Goal: Information Seeking & Learning: Learn about a topic

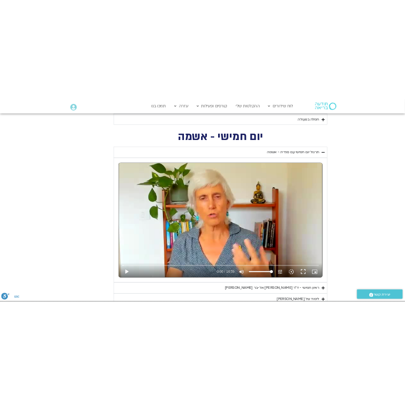
scroll to position [1491, 0]
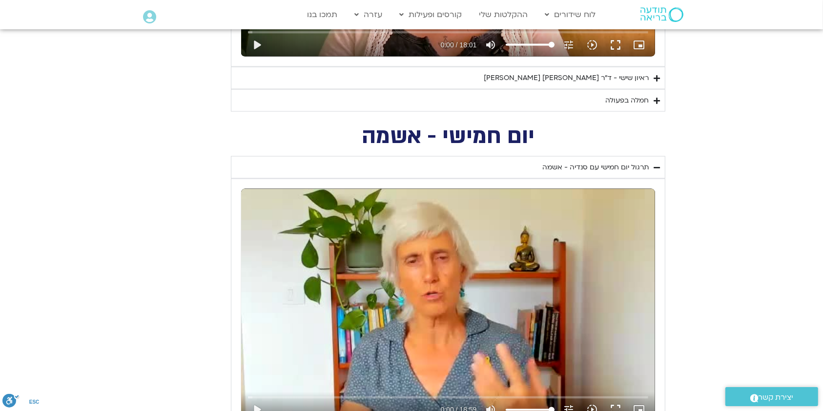
click at [172, 135] on div "יום חמישי - אשמה תרגול יום חמישי עם [PERSON_NAME] - אשמה נא להזין כתובת אימייל …" at bounding box center [411, 312] width 507 height 373
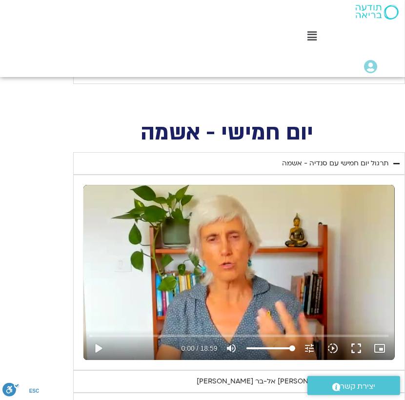
scroll to position [1451, 0]
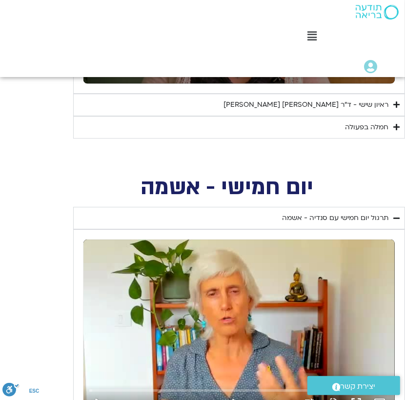
click at [363, 212] on div "תרגול יום חמישי עם סנדיה - אשמה" at bounding box center [335, 218] width 106 height 12
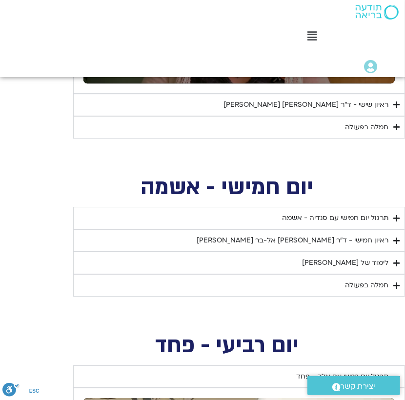
click at [375, 235] on div "ראיון חמישי - ד"ר [PERSON_NAME] אל-בר [PERSON_NAME]" at bounding box center [293, 241] width 192 height 12
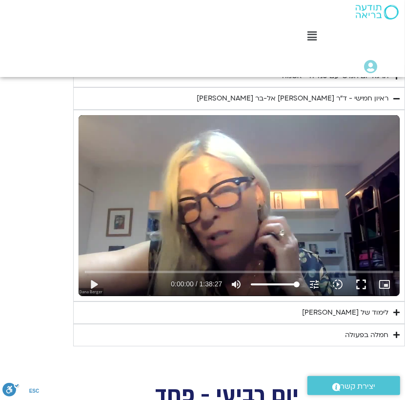
scroll to position [1581, 0]
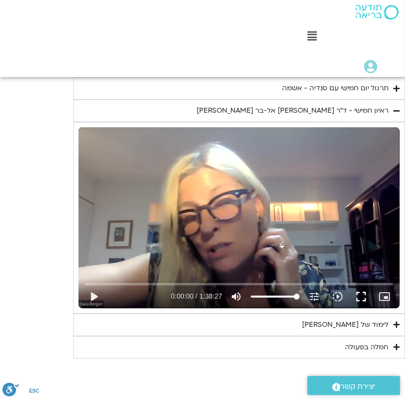
click at [367, 105] on div "ראיון חמישי - ד"ר [PERSON_NAME] אל-בר [PERSON_NAME]" at bounding box center [293, 111] width 192 height 12
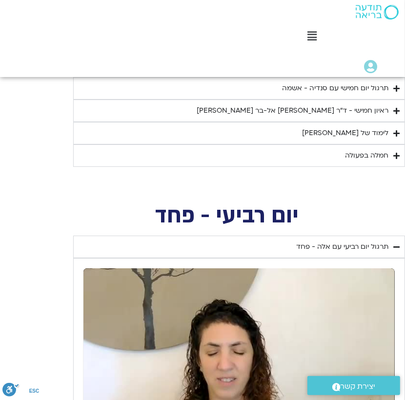
click at [352, 127] on div "לימוד של [PERSON_NAME]" at bounding box center [345, 133] width 86 height 12
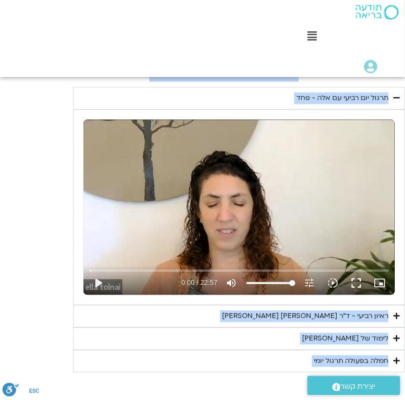
scroll to position [2869, 0]
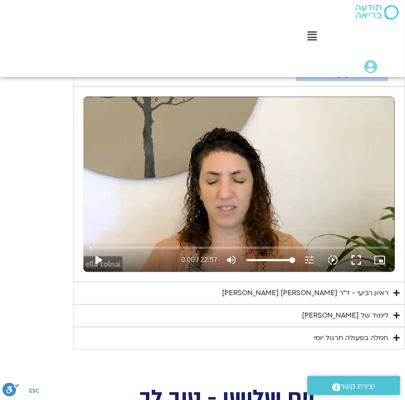
drag, startPoint x: 398, startPoint y: 129, endPoint x: 238, endPoint y: 90, distance: 165.1
click at [238, 90] on div "סוכות ״דרך החמלה״ מסע ריפוי בן 8 ימים בהובלת [PERSON_NAME], ד״ר [PERSON_NAME], …" at bounding box center [202, 320] width 405 height 6225
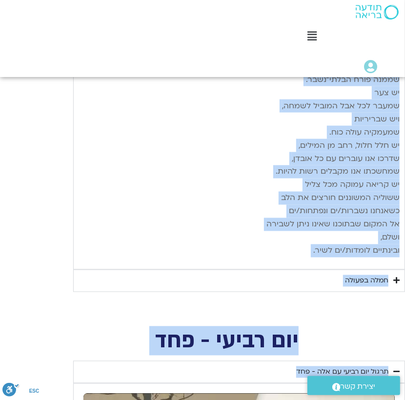
scroll to position [2545, 0]
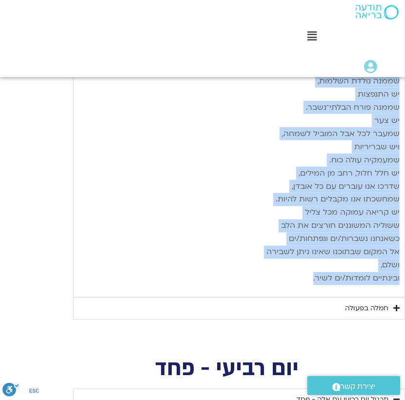
click at [313, 240] on p "יש שבירות שממנה נולדת השלמות, יש התנפצות שממנה פורח הבלתי־נשבר. יש צער שמעבר לכ…" at bounding box center [239, 173] width 321 height 224
copy div "loremips dolorsi ametcon adipi eli sedd eiusmo, tempo incid ut labo etd magn al…"
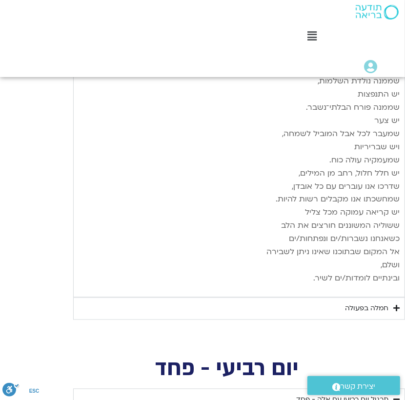
click at [377, 303] on div "חמלה בפעולה" at bounding box center [366, 309] width 43 height 12
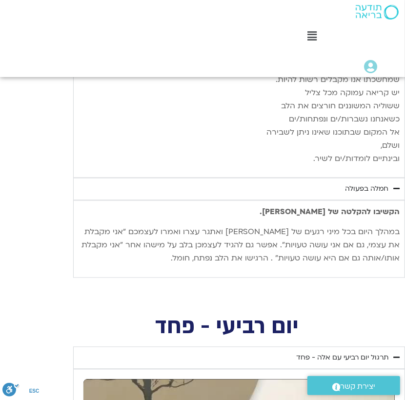
scroll to position [2674, 0]
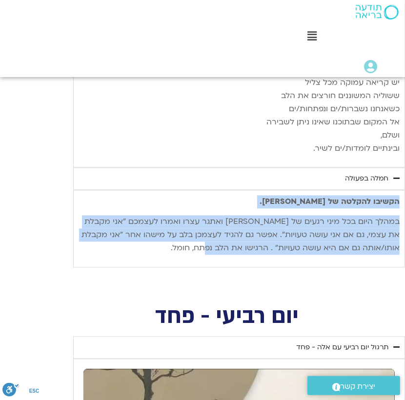
drag, startPoint x: 399, startPoint y: 160, endPoint x: 161, endPoint y: 207, distance: 242.3
click at [161, 207] on div "הקשיבו להקלטה של [PERSON_NAME]. במהלך היום בכל מיני רגעים של [PERSON_NAME] ואתג…" at bounding box center [239, 229] width 332 height 78
copy div "הקשיבו להקלטה של [PERSON_NAME]. במהלך היום בכל מיני רגעים של [PERSON_NAME] ואתג…"
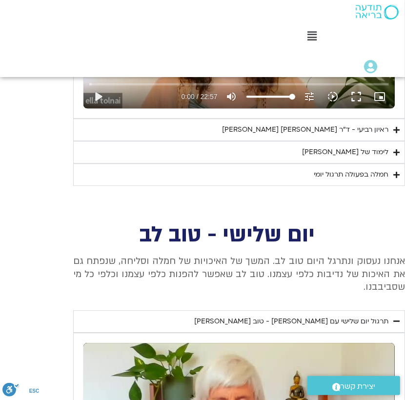
scroll to position [3130, 0]
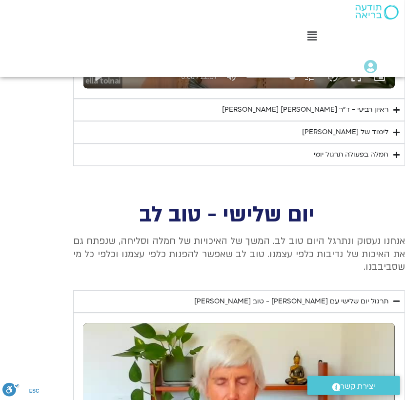
click at [341, 181] on div "יום שלישי - טוב לב" at bounding box center [239, 203] width 332 height 44
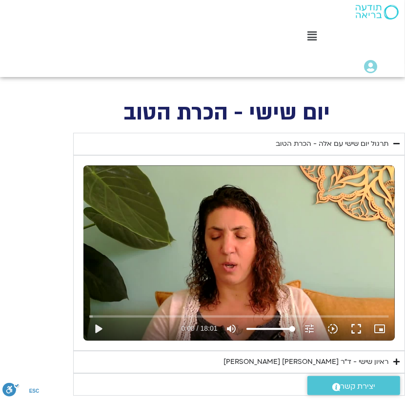
scroll to position [1182, 0]
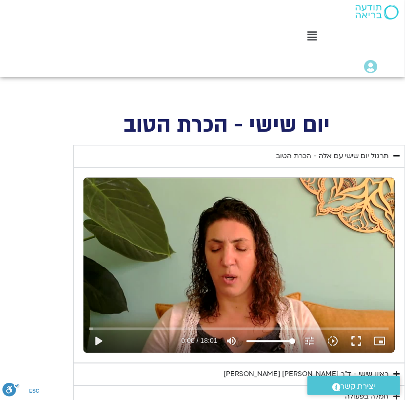
click at [355, 150] on div "תרגול יום שישי עם אלה - הכרת הטוב" at bounding box center [332, 156] width 113 height 12
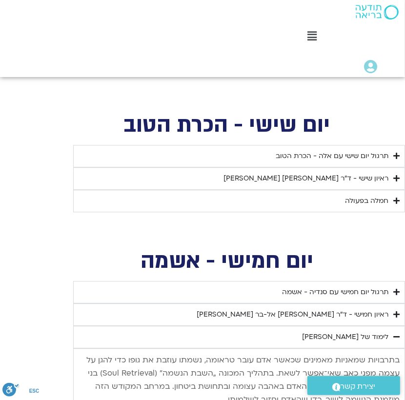
click at [358, 173] on div "ראיון שישי - ד"ר [PERSON_NAME] [PERSON_NAME]" at bounding box center [305, 179] width 165 height 12
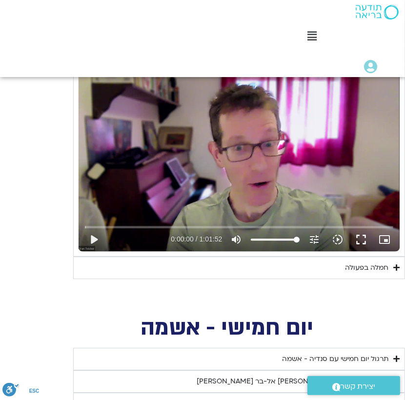
scroll to position [1377, 0]
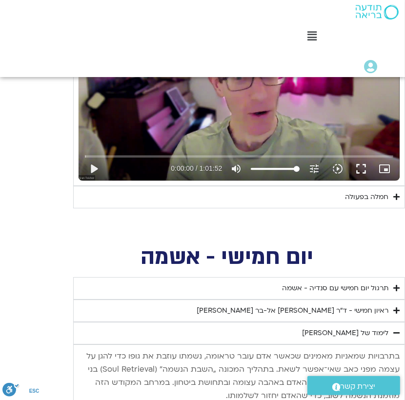
click at [376, 191] on div "חמלה בפעולה" at bounding box center [366, 197] width 43 height 12
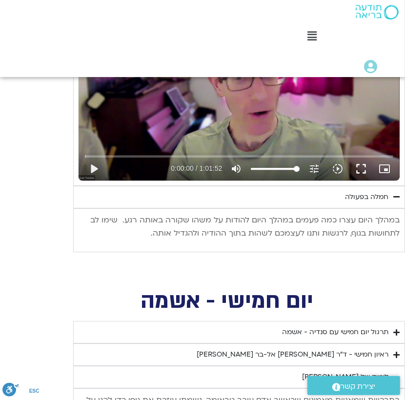
drag, startPoint x: 398, startPoint y: 192, endPoint x: 107, endPoint y: 214, distance: 292.1
click at [107, 214] on div "במהלך היום עצרו כמה פעמים במהלך היום להודות על משהו שקורה באותה רגע. שימו לב לת…" at bounding box center [239, 230] width 321 height 33
copy p "במהלך היום עצרו כמה פעמים במהלך היום להודות על משהו שקורה באותה רגע. שימו לב לת…"
click at [359, 191] on div "חמלה בפעולה" at bounding box center [366, 197] width 43 height 12
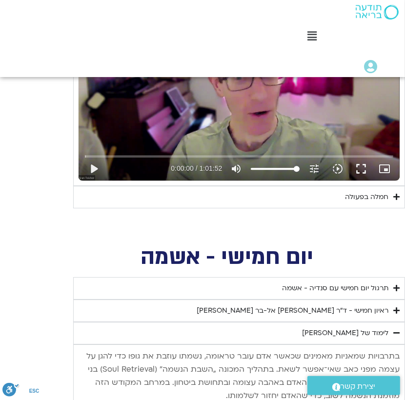
click at [359, 191] on div "חמלה בפעולה" at bounding box center [366, 197] width 43 height 12
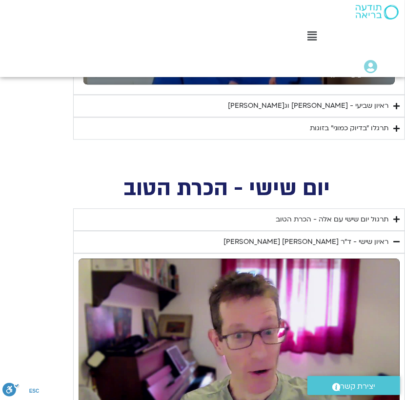
scroll to position [1117, 0]
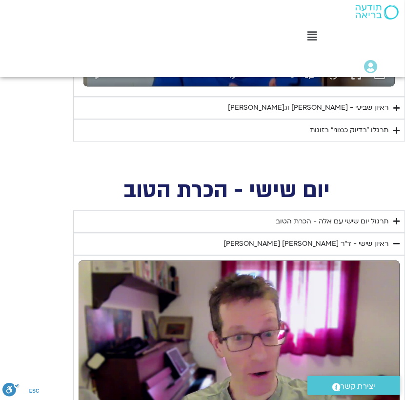
click at [367, 238] on div "ראיון שישי - ד"ר [PERSON_NAME] [PERSON_NAME]" at bounding box center [305, 244] width 165 height 12
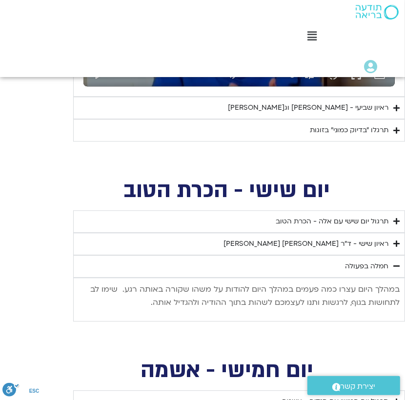
click at [367, 216] on div "תרגול יום שישי עם אלה - הכרת הטוב" at bounding box center [332, 222] width 113 height 12
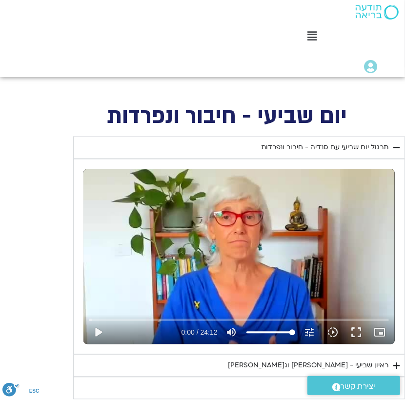
scroll to position [815, 0]
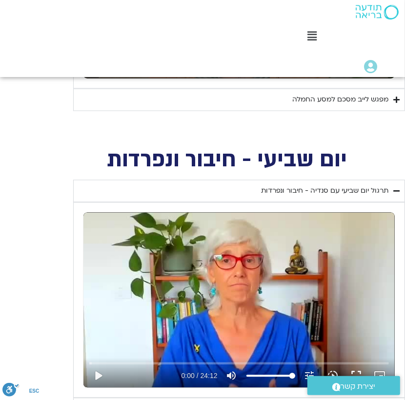
click at [369, 185] on div "תרגול יום שביעי עם סנדיה - חיבור ונפרדות" at bounding box center [324, 191] width 127 height 12
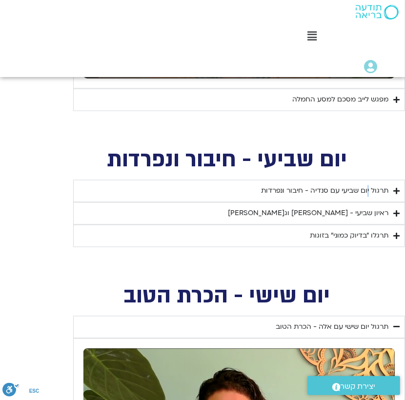
click at [369, 185] on div "תרגול יום שביעי עם סנדיה - חיבור ונפרדות" at bounding box center [324, 191] width 127 height 12
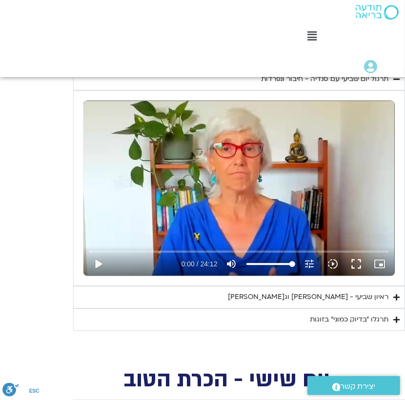
scroll to position [1075, 0]
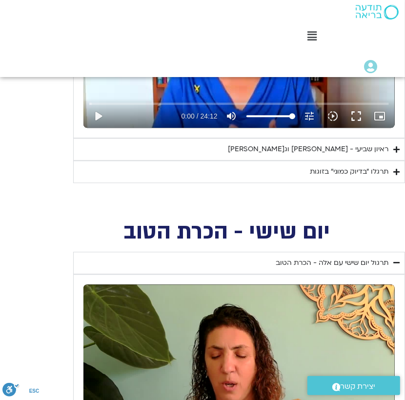
click at [355, 143] on div "ראיון שביעי - [PERSON_NAME] וג[PERSON_NAME]" at bounding box center [308, 149] width 161 height 12
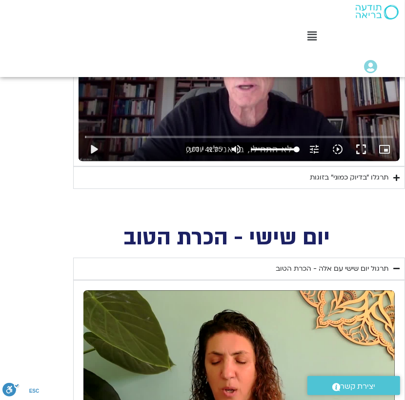
scroll to position [1270, 0]
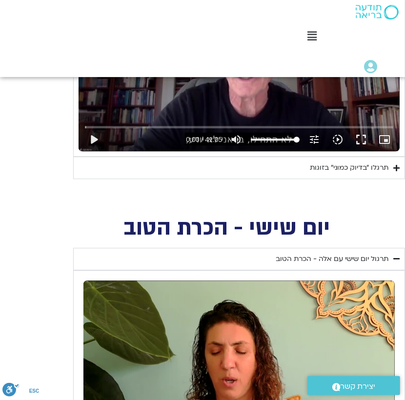
click at [358, 162] on div "תרגלו ״בדיוק כמוני״ בזוגות" at bounding box center [349, 168] width 79 height 12
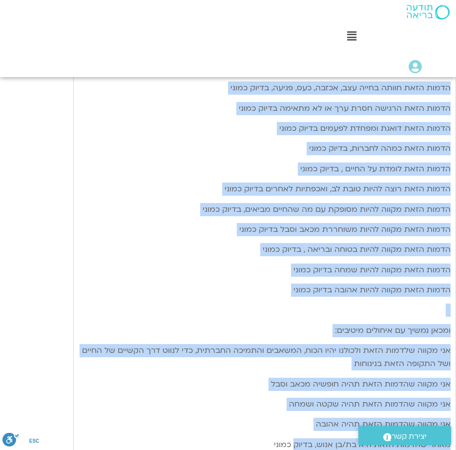
scroll to position [1651, 0]
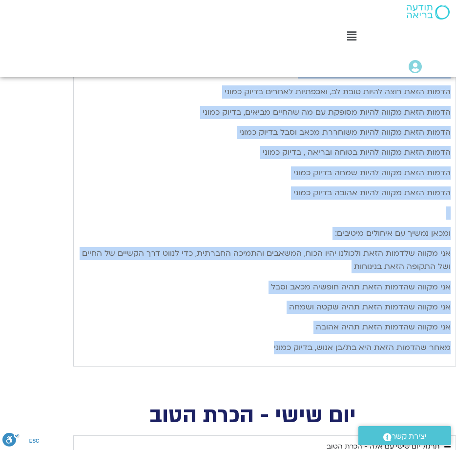
drag, startPoint x: 448, startPoint y: 117, endPoint x: 270, endPoint y: 342, distance: 287.5
click at [270, 342] on div "שבוע [PERSON_NAME] [PERSON_NAME], ותרגלו את המדיטציה: בדיוק כמוני/ [PERSON_NAME…" at bounding box center [265, 102] width 372 height 504
copy div "lore ips dol sita, consec ad elitsedd: eiusm tempo/ inc utl (etdol magn aliq) e…"
click at [356, 224] on div "שבוע [PERSON_NAME] [PERSON_NAME], ותרגלו את המדיטציה: בדיוק כמוני/ [PERSON_NAME…" at bounding box center [265, 102] width 372 height 504
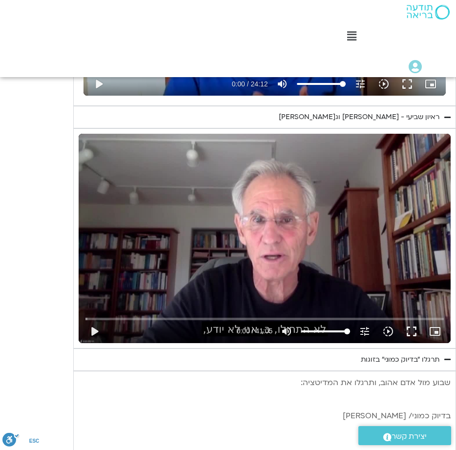
scroll to position [1139, 0]
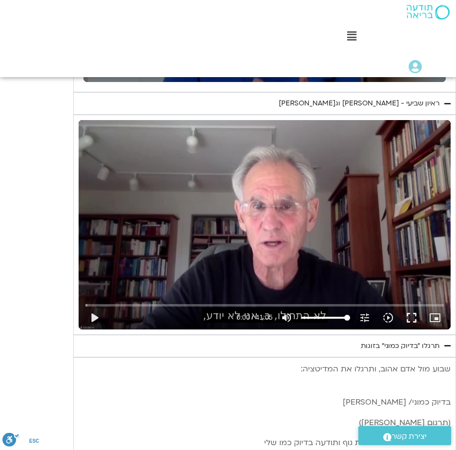
click at [323, 101] on summary "ראיון שביעי - [PERSON_NAME] וג[PERSON_NAME]" at bounding box center [264, 103] width 382 height 22
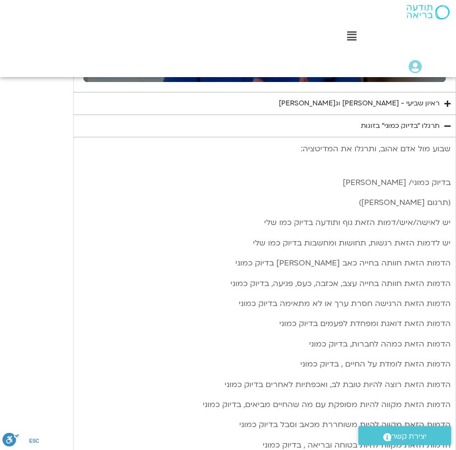
click at [331, 101] on div "ראיון שביעי - [PERSON_NAME] וג[PERSON_NAME]" at bounding box center [359, 104] width 161 height 12
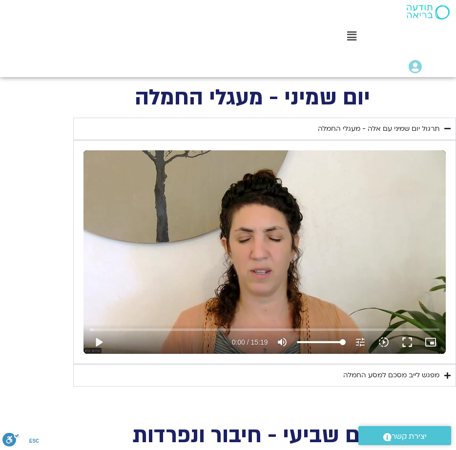
scroll to position [554, 0]
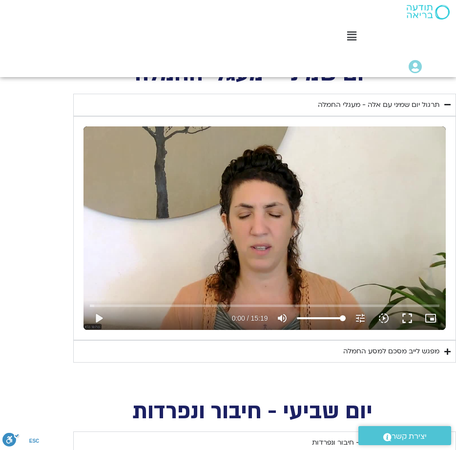
click at [391, 353] on div "מפגש לייב מסכם למסע החמלה" at bounding box center [391, 351] width 96 height 12
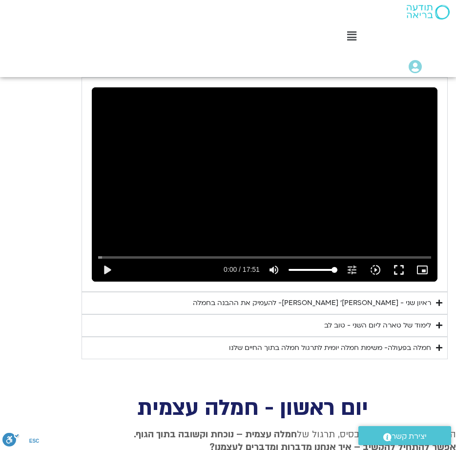
scroll to position [5183, 0]
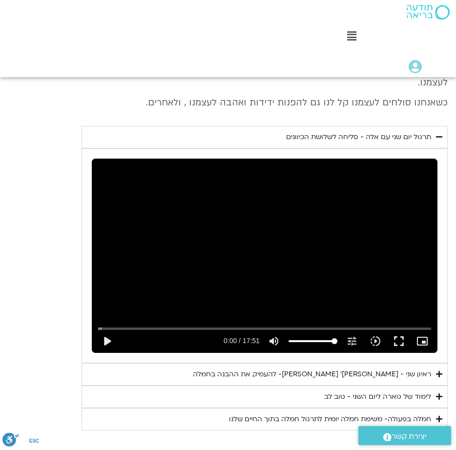
click at [399, 391] on div "לימוד של טארה ליום השני - טוב לב" at bounding box center [377, 397] width 107 height 12
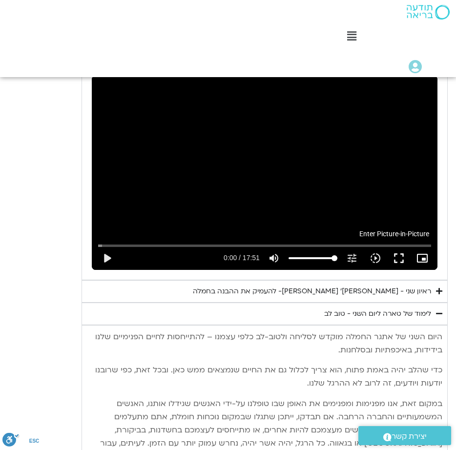
scroll to position [5403, 0]
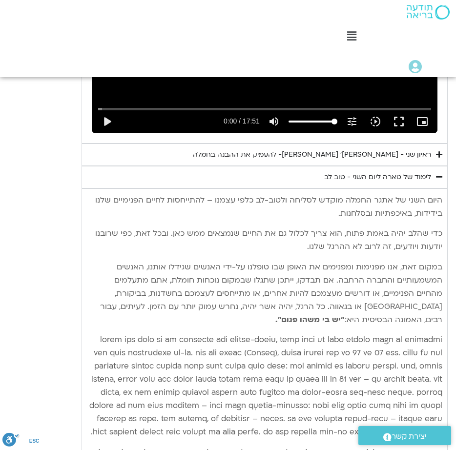
click at [386, 171] on div "לימוד של טארה ליום השני - טוב לב" at bounding box center [377, 177] width 107 height 12
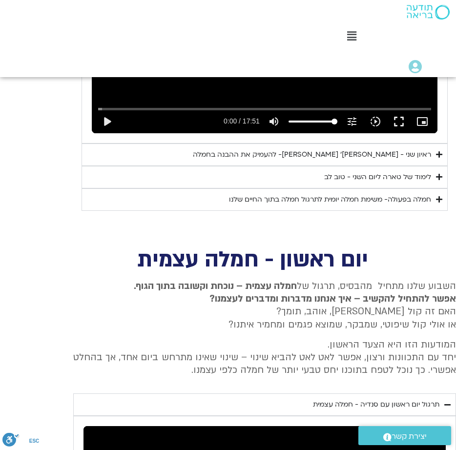
click at [380, 194] on div "חמלה בפעולה- משימת חמלה יומית לתרגול חמלה בתוך החיים שלנו" at bounding box center [330, 200] width 202 height 12
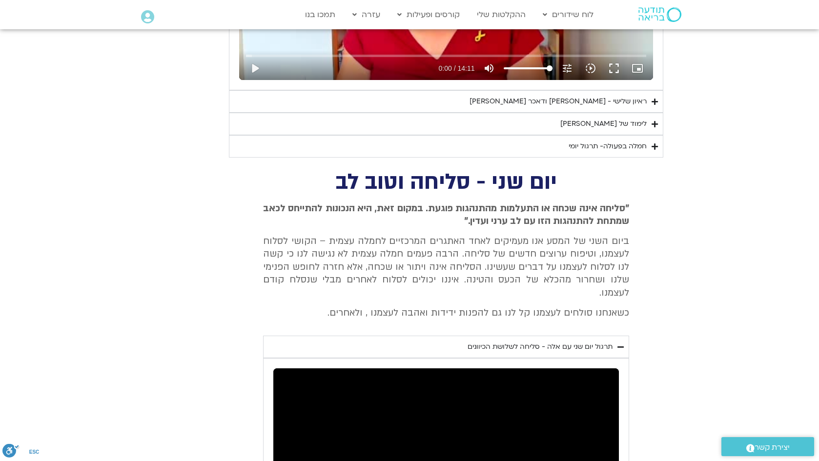
scroll to position [4845, 0]
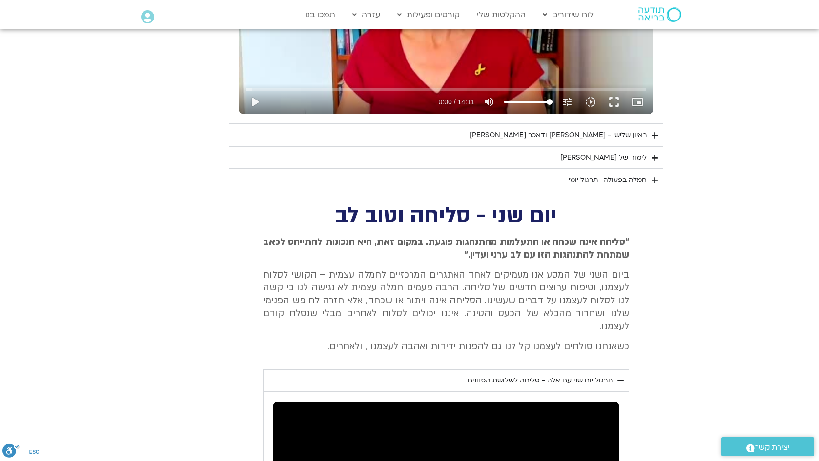
click at [572, 375] on div "תרגול יום שני עם אלה - סליחה לשלושת הכיוונים" at bounding box center [539, 381] width 145 height 12
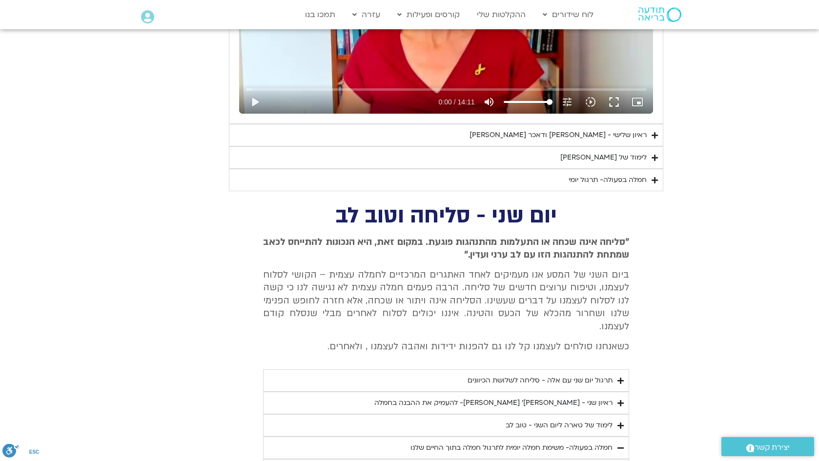
click at [591, 375] on div "תרגול יום שני עם אלה - סליחה לשלושת הכיוונים" at bounding box center [539, 381] width 145 height 12
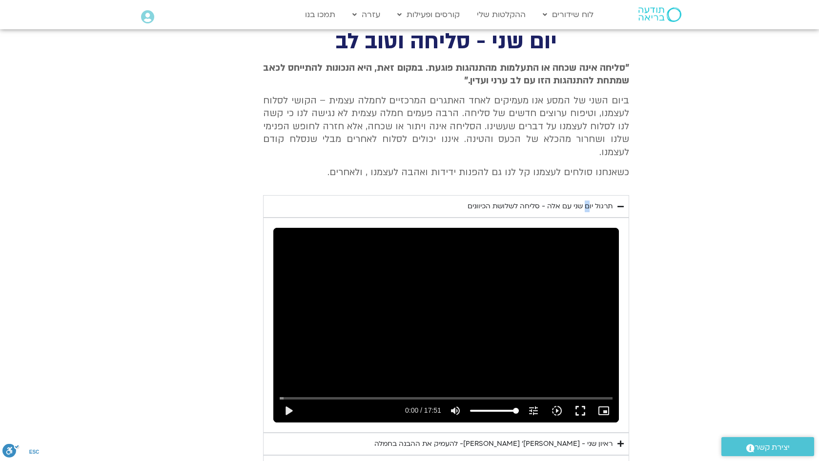
scroll to position [5028, 0]
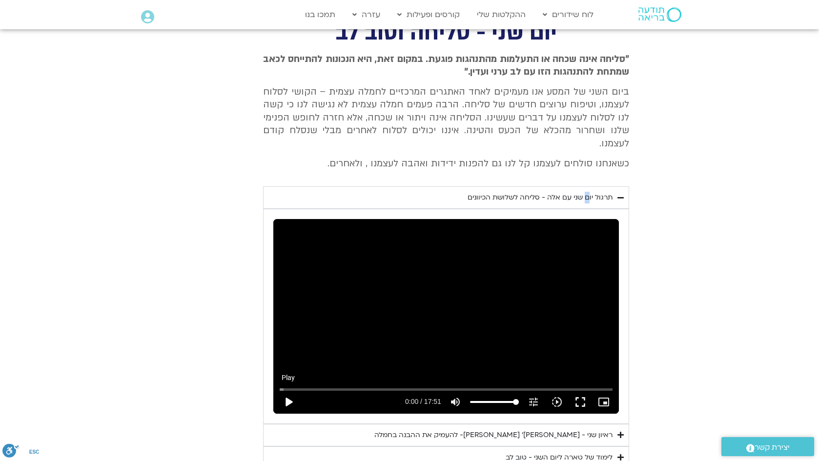
click at [291, 390] on button "play_arrow" at bounding box center [288, 401] width 23 height 23
type input "2.059034"
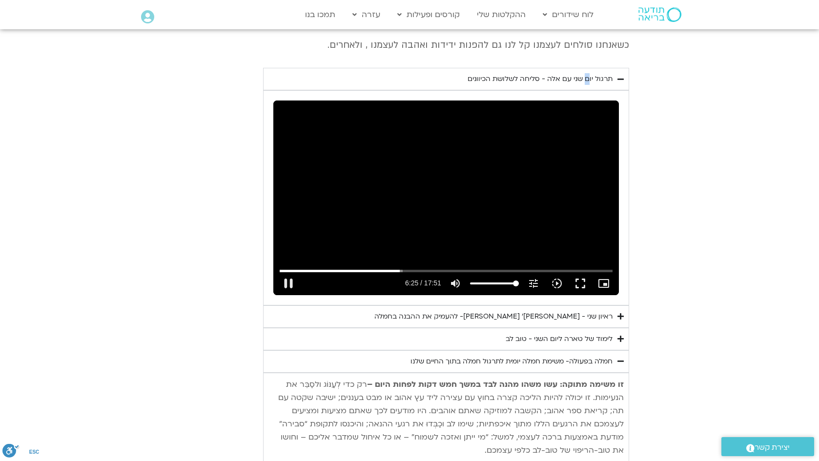
scroll to position [5175, 0]
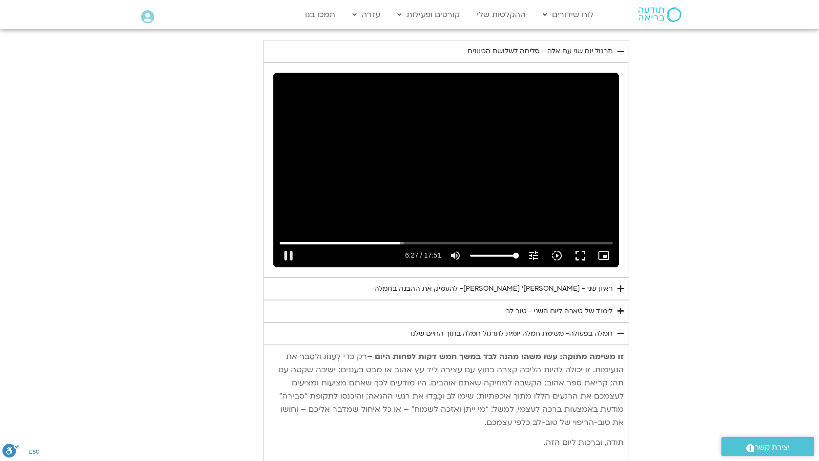
click at [563, 305] on div "לימוד של טארה ליום השני - טוב לב" at bounding box center [558, 311] width 107 height 12
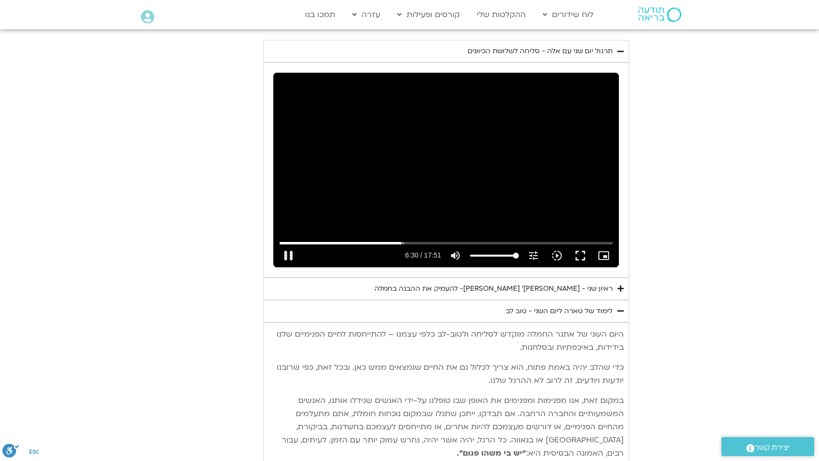
click at [497, 152] on div "Skip Ad 13:28 pause 6:30 / 17:51 volume_up Mute tune Resolution Auto 720p slow_…" at bounding box center [445, 170] width 345 height 194
type input "390.720103"
